Goal: Contribute content: Add original content to the website for others to see

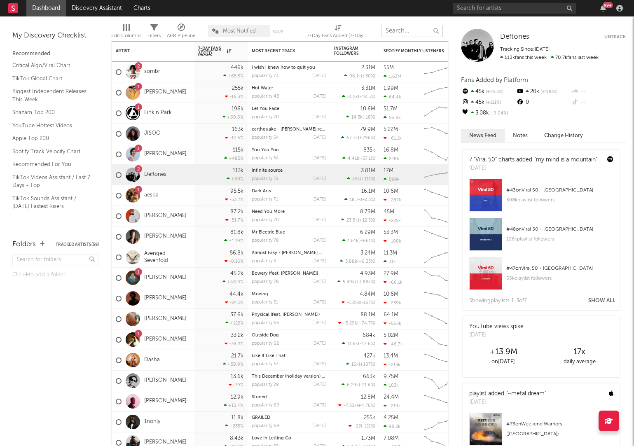
click at [392, 28] on input "text" at bounding box center [412, 31] width 62 height 12
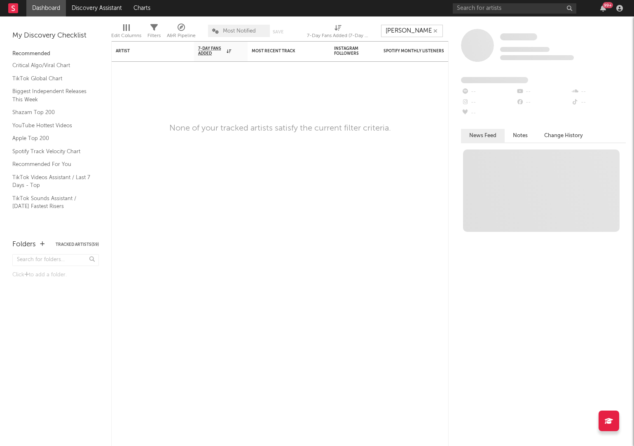
type input "[PERSON_NAME]"
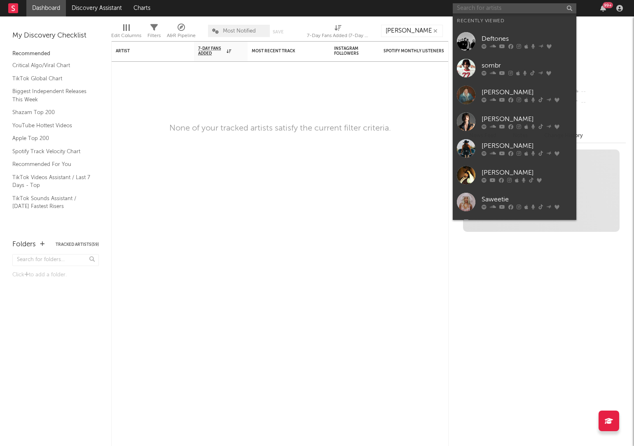
click at [481, 12] on input "text" at bounding box center [515, 8] width 124 height 10
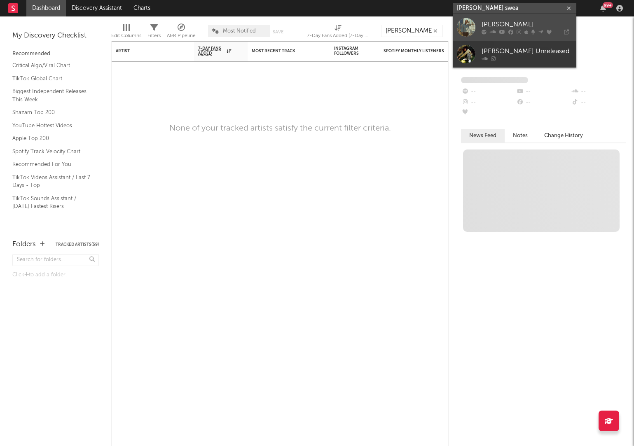
type input "[PERSON_NAME] swea"
click at [493, 38] on link "[PERSON_NAME]" at bounding box center [515, 27] width 124 height 27
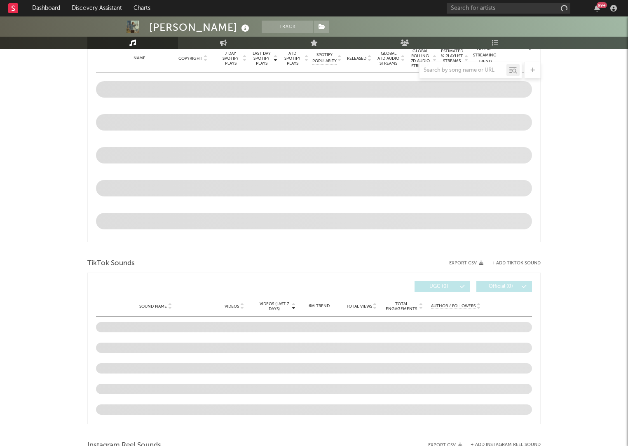
select select "6m"
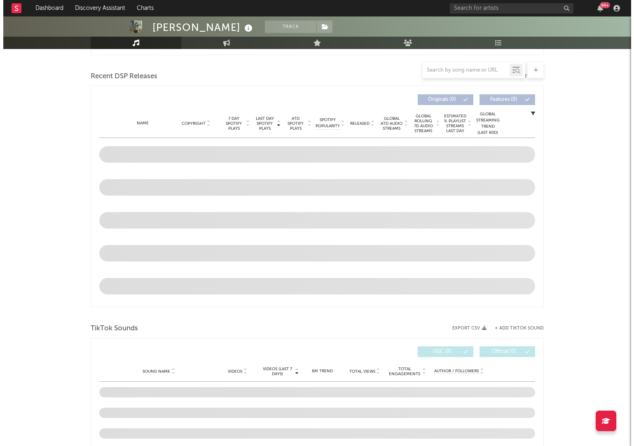
scroll to position [401, 0]
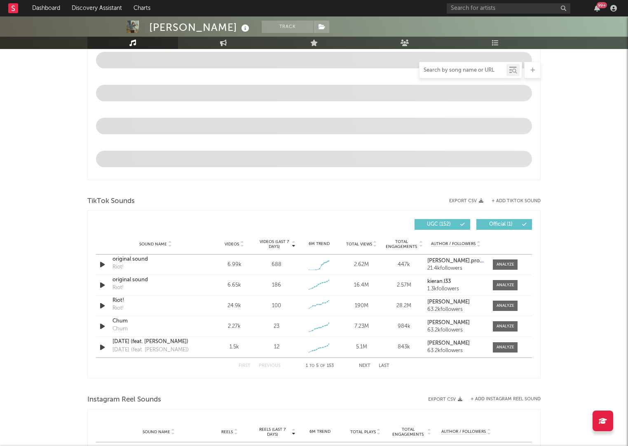
click at [445, 69] on input "text" at bounding box center [462, 70] width 87 height 7
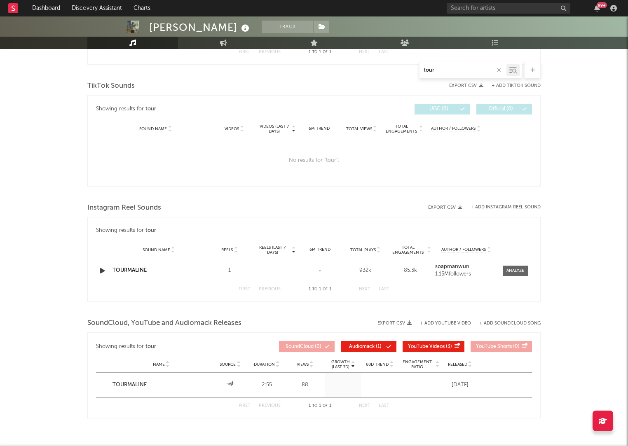
type input "tour"
click at [505, 82] on div "TikTok Sounds" at bounding box center [313, 86] width 453 height 14
click at [497, 90] on div "TikTok Sounds" at bounding box center [313, 86] width 453 height 14
click at [506, 87] on button "+ Add TikTok Sound" at bounding box center [516, 86] width 49 height 5
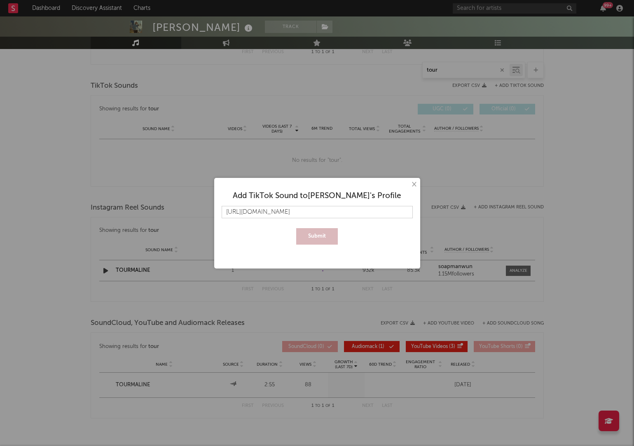
scroll to position [0, 12]
type input "https://www.tiktok.com/music/TOURMALINE-7540147810949023761"
click at [296, 240] on div "Submit" at bounding box center [317, 236] width 191 height 16
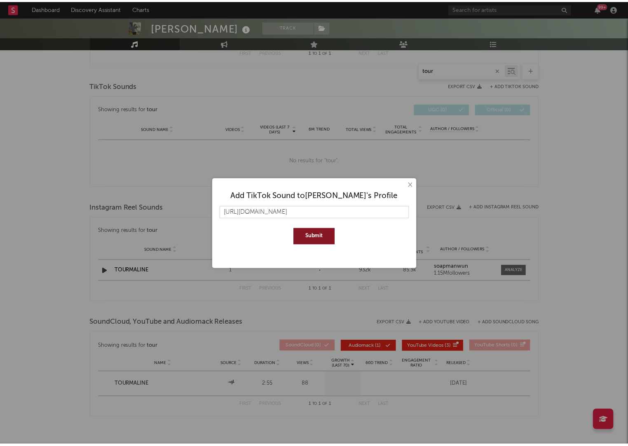
scroll to position [0, 0]
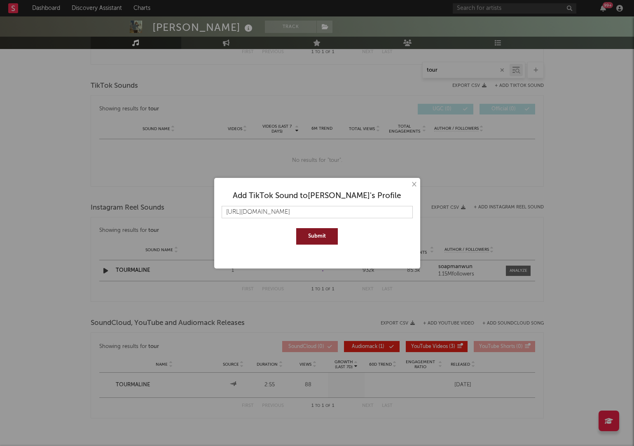
click at [302, 236] on button "Submit" at bounding box center [317, 236] width 42 height 16
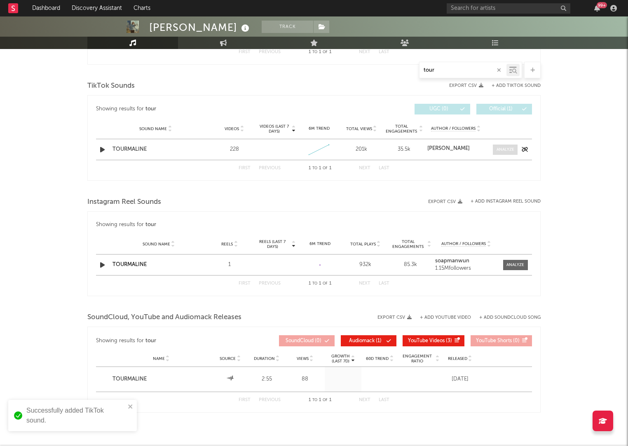
click at [506, 149] on div at bounding box center [505, 150] width 18 height 6
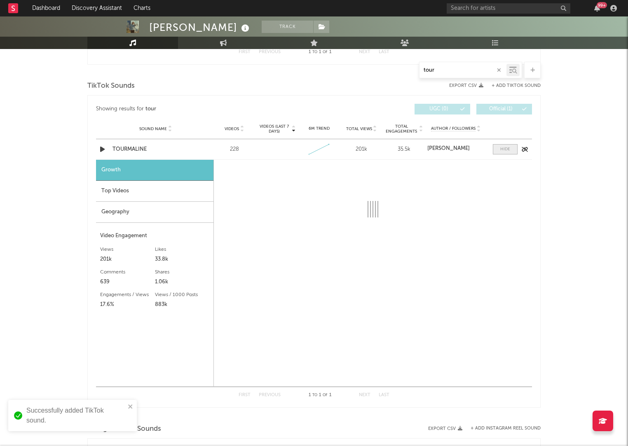
select select "1w"
